Goal: Ask a question: Seek information or help from site administrators or community

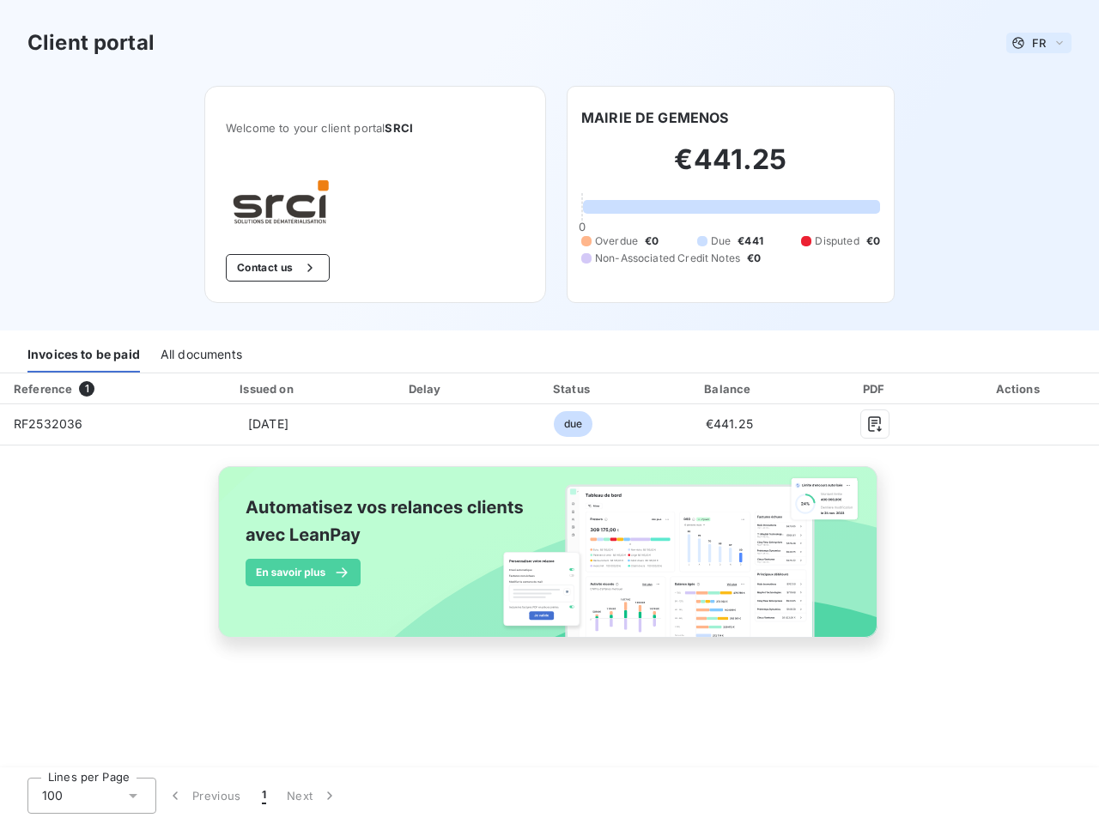
click at [1039, 43] on span "FR" at bounding box center [1039, 43] width 14 height 14
click at [276, 268] on button "Contact us" at bounding box center [278, 267] width 104 height 27
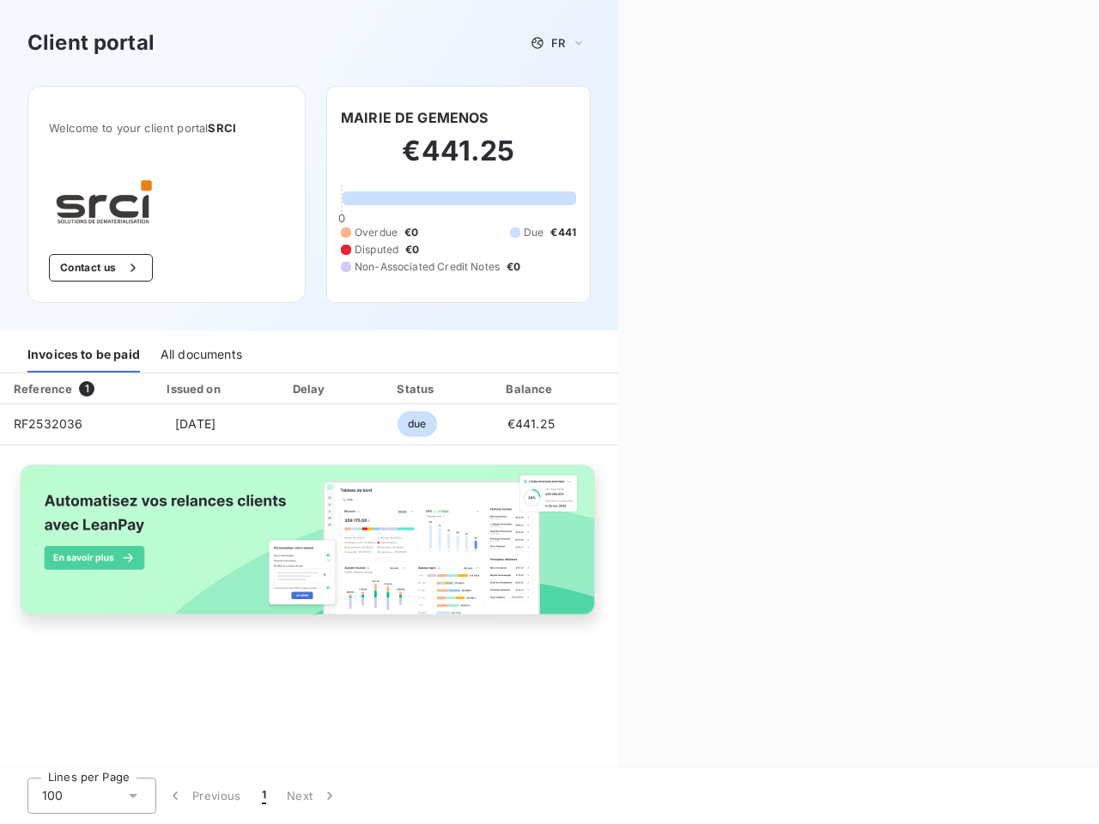
click at [655, 118] on div "Contact us Fill out the form below, and a member of our team will get back to y…" at bounding box center [858, 412] width 481 height 824
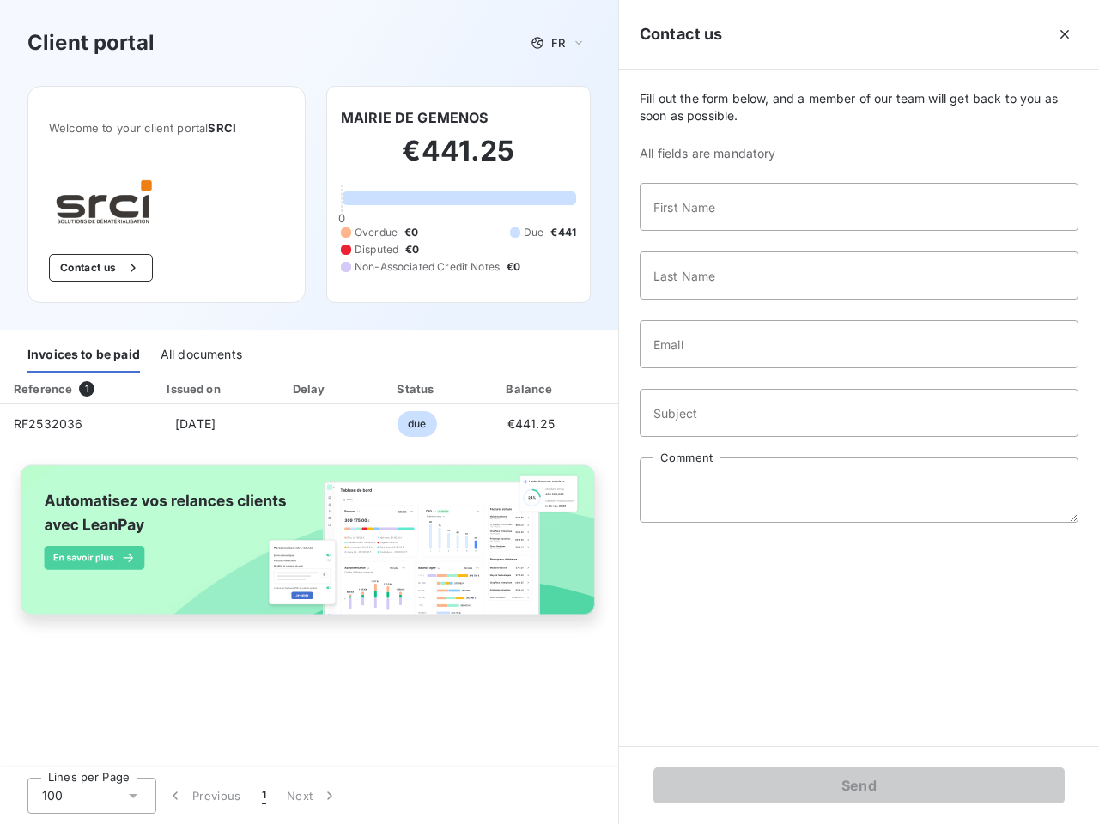
click at [83, 354] on div "Invoices to be paid" at bounding box center [83, 354] width 112 height 36
click at [200, 354] on div "All documents" at bounding box center [202, 354] width 82 height 36
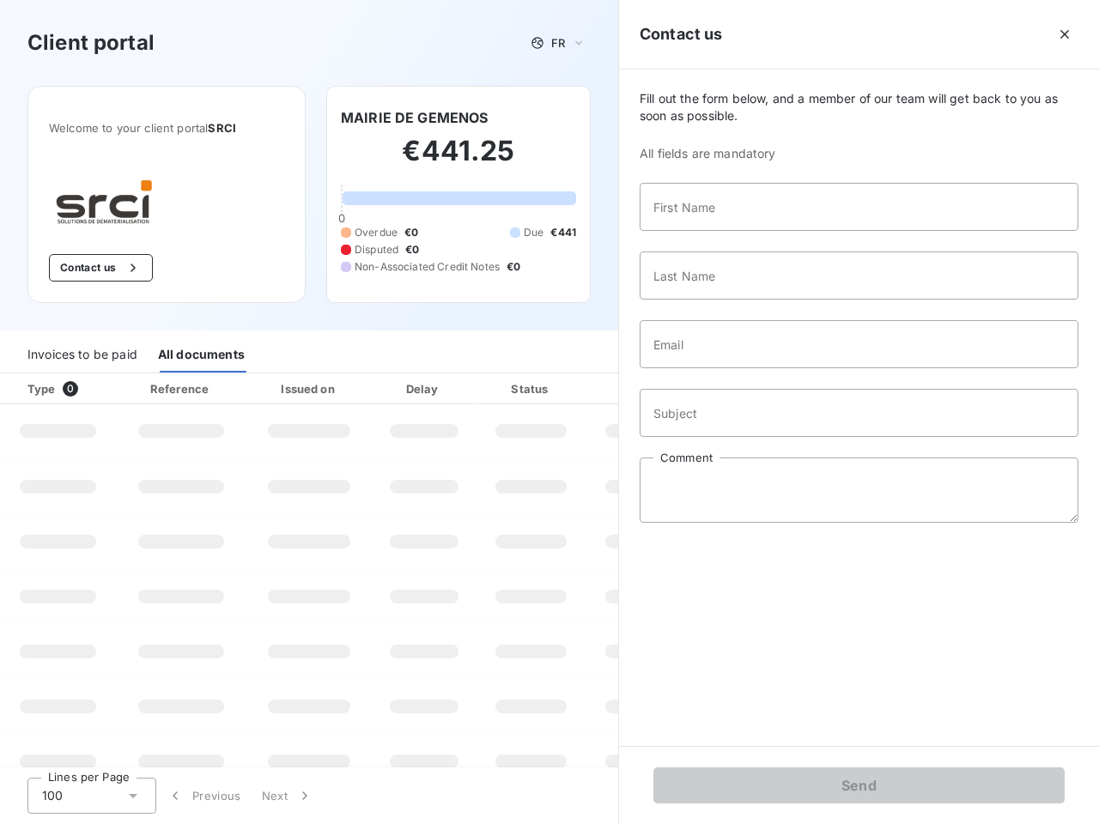
click at [90, 389] on div "Type 0" at bounding box center [64, 388] width 95 height 17
click at [267, 389] on div "Issued on" at bounding box center [309, 388] width 118 height 17
click at [426, 389] on div "Delay" at bounding box center [424, 388] width 98 height 17
click at [573, 389] on div at bounding box center [573, 388] width 17 height 17
click at [729, 389] on input "Subject" at bounding box center [858, 413] width 439 height 48
